Goal: Find specific page/section: Find specific page/section

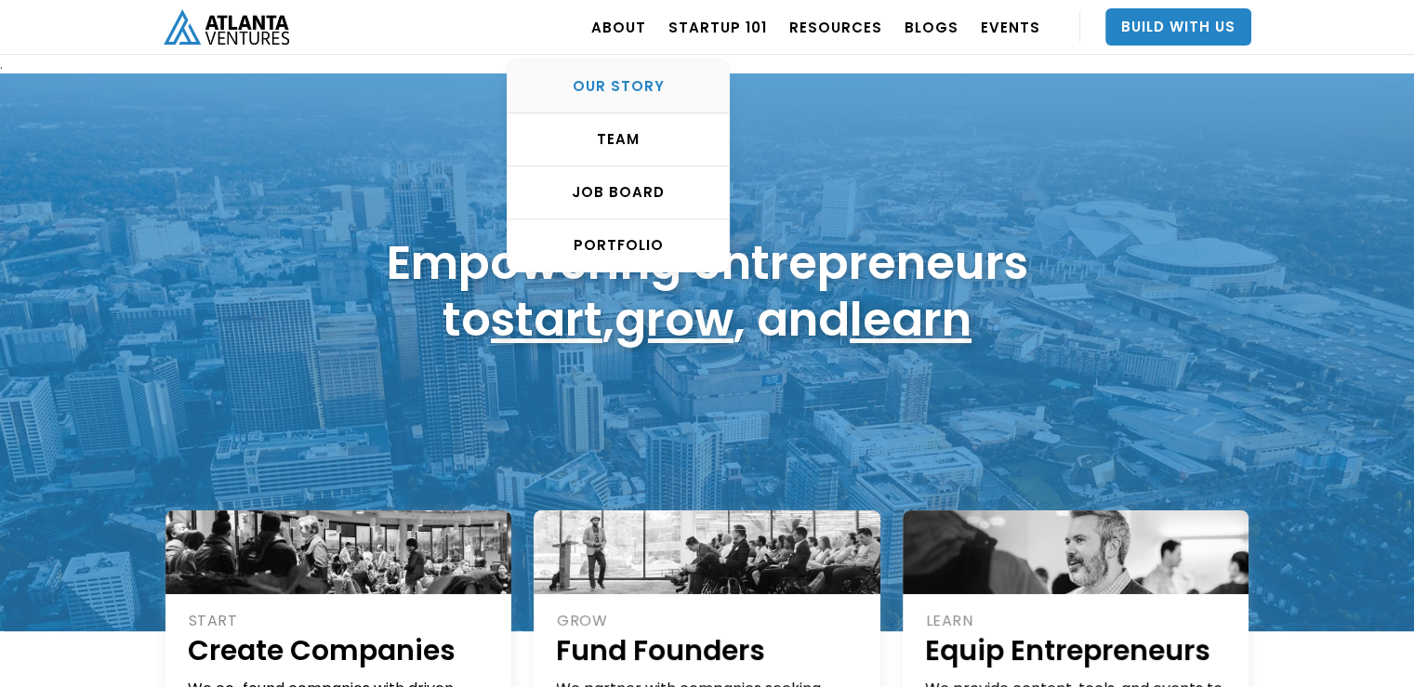
click at [617, 86] on div "OUR STORY" at bounding box center [617, 86] width 221 height 19
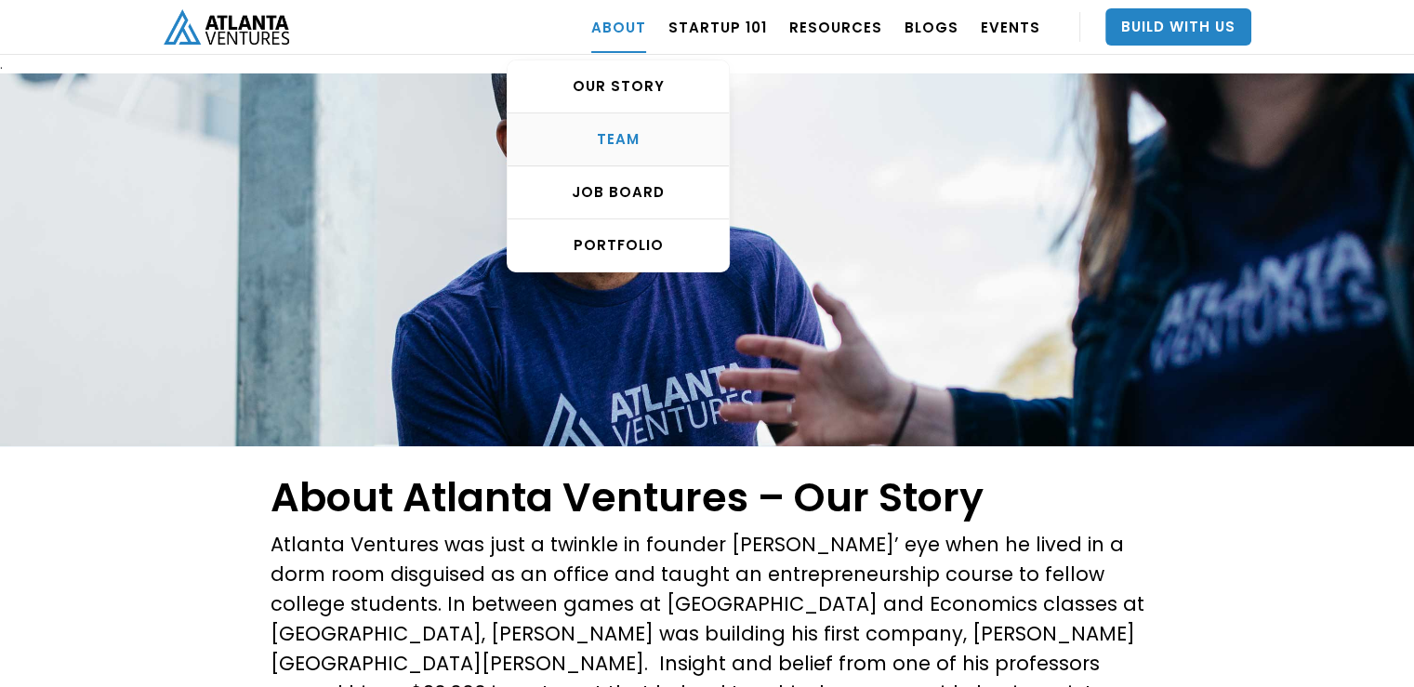
click at [625, 135] on div "TEAM" at bounding box center [617, 139] width 221 height 19
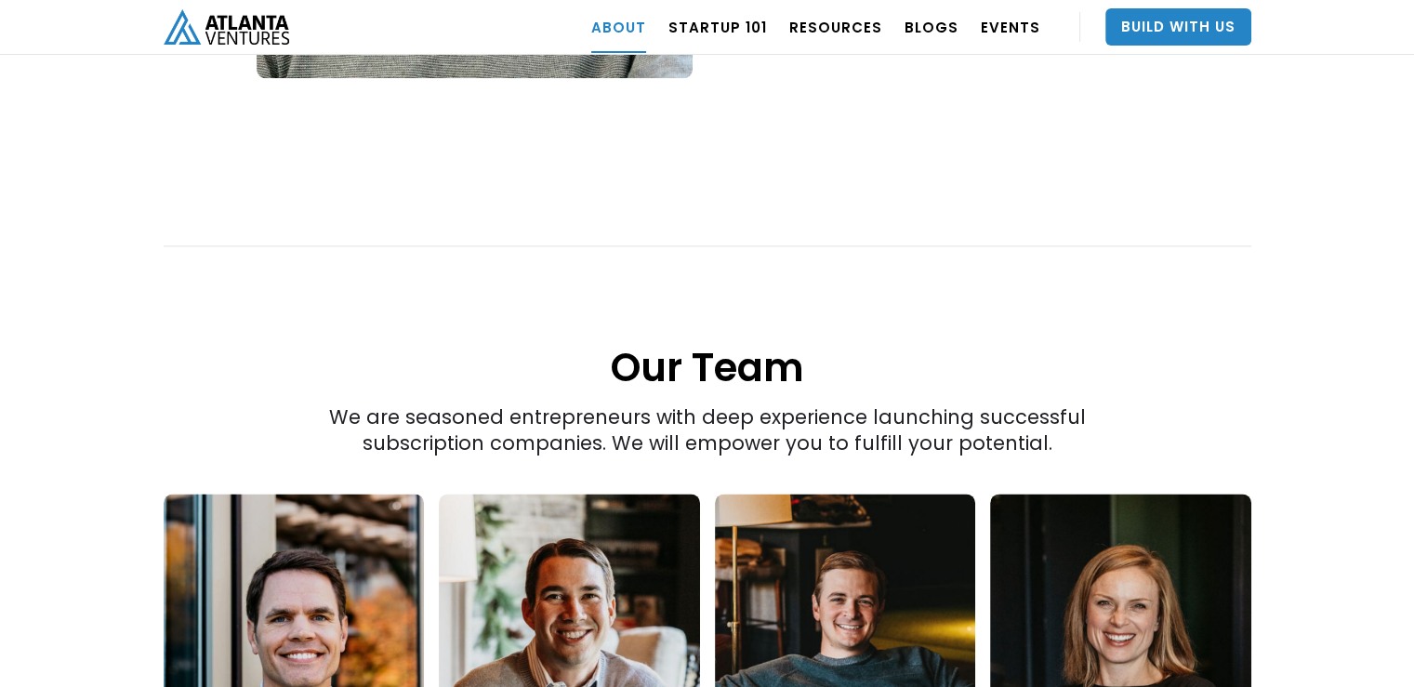
scroll to position [2338, 0]
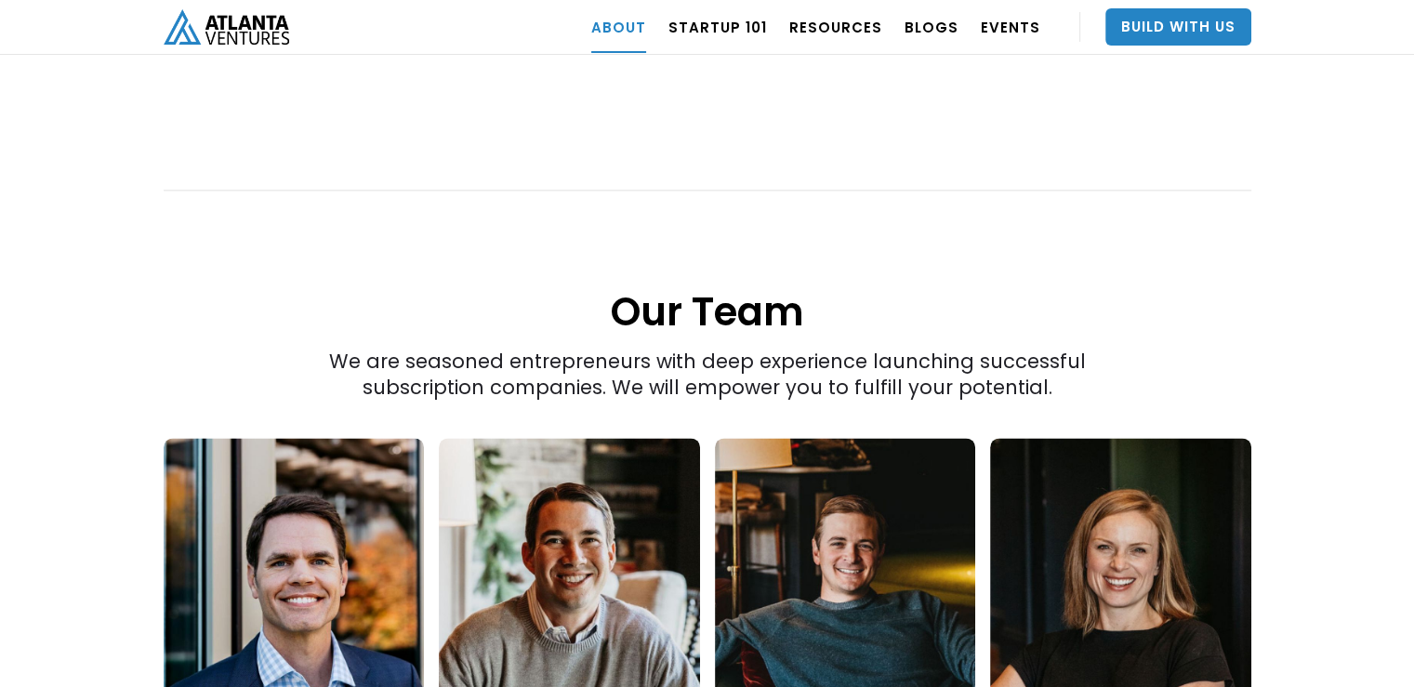
click at [284, 545] on link at bounding box center [294, 577] width 261 height 279
